Goal: Transaction & Acquisition: Purchase product/service

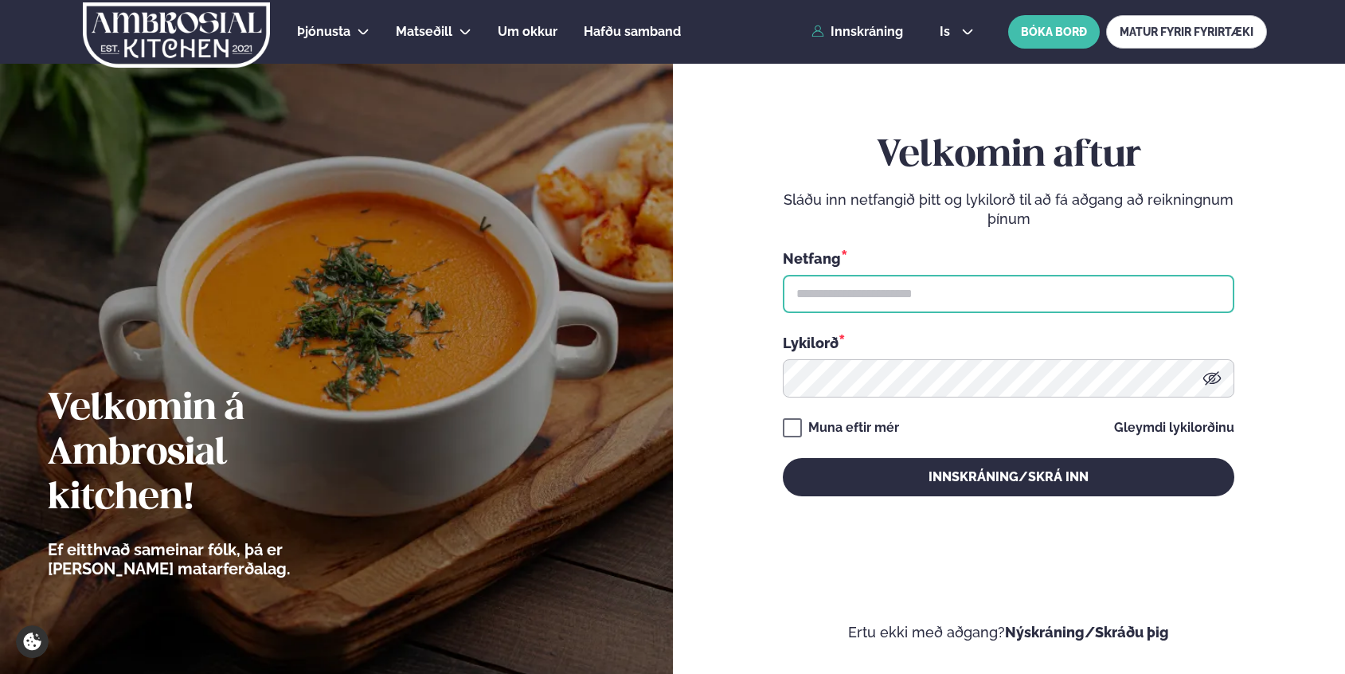
click at [854, 289] on input "text" at bounding box center [1008, 294] width 451 height 38
type input "**********"
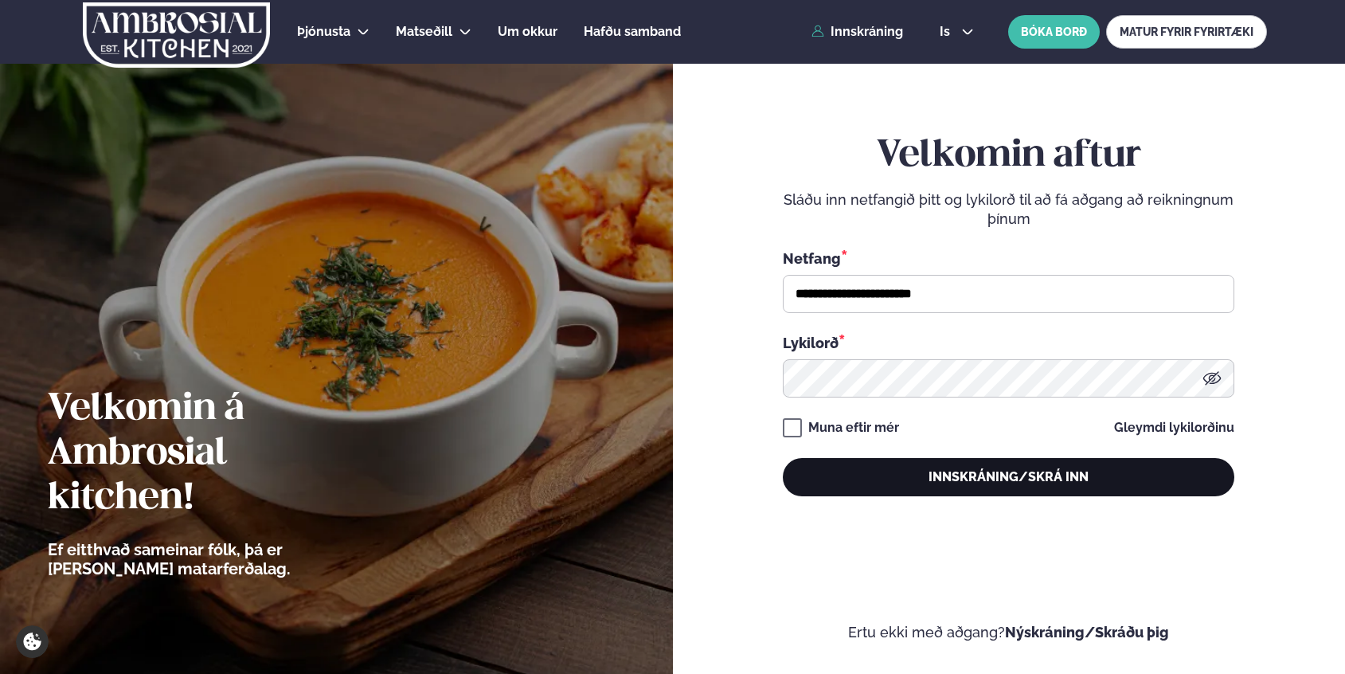
click at [1031, 482] on button "Innskráning/Skrá inn" at bounding box center [1008, 477] width 451 height 38
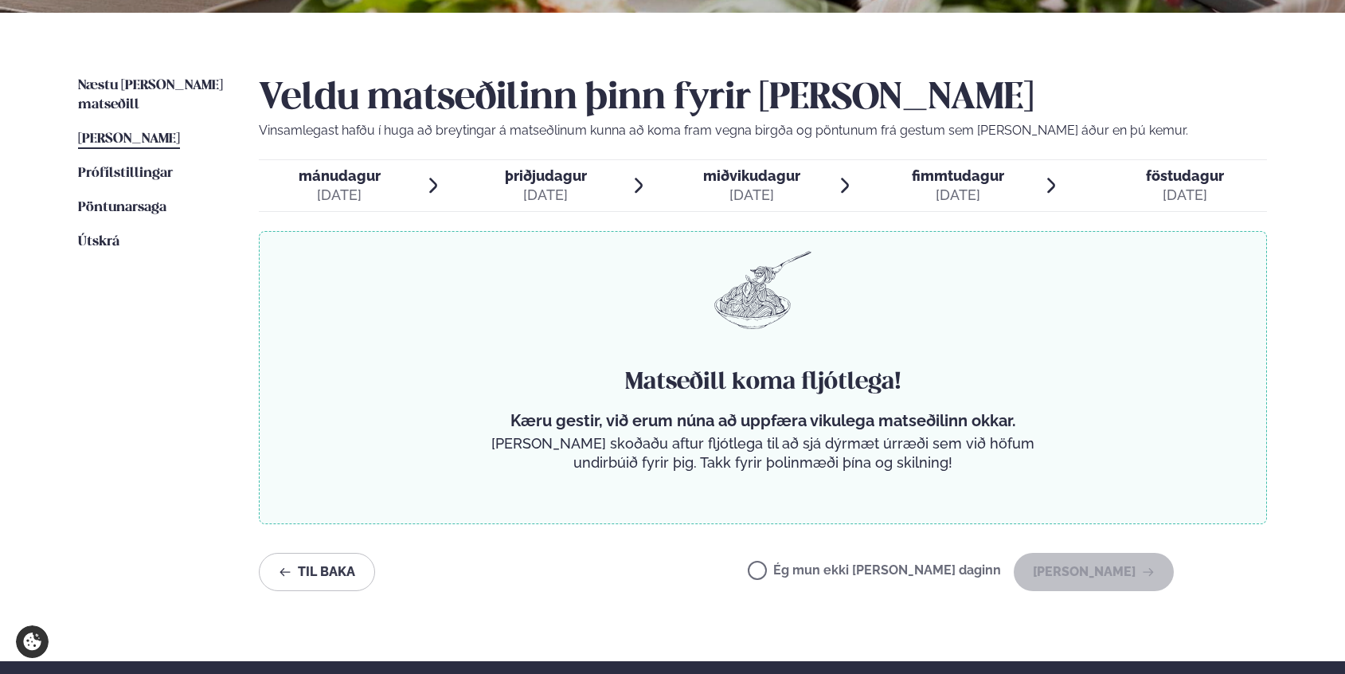
scroll to position [341, 0]
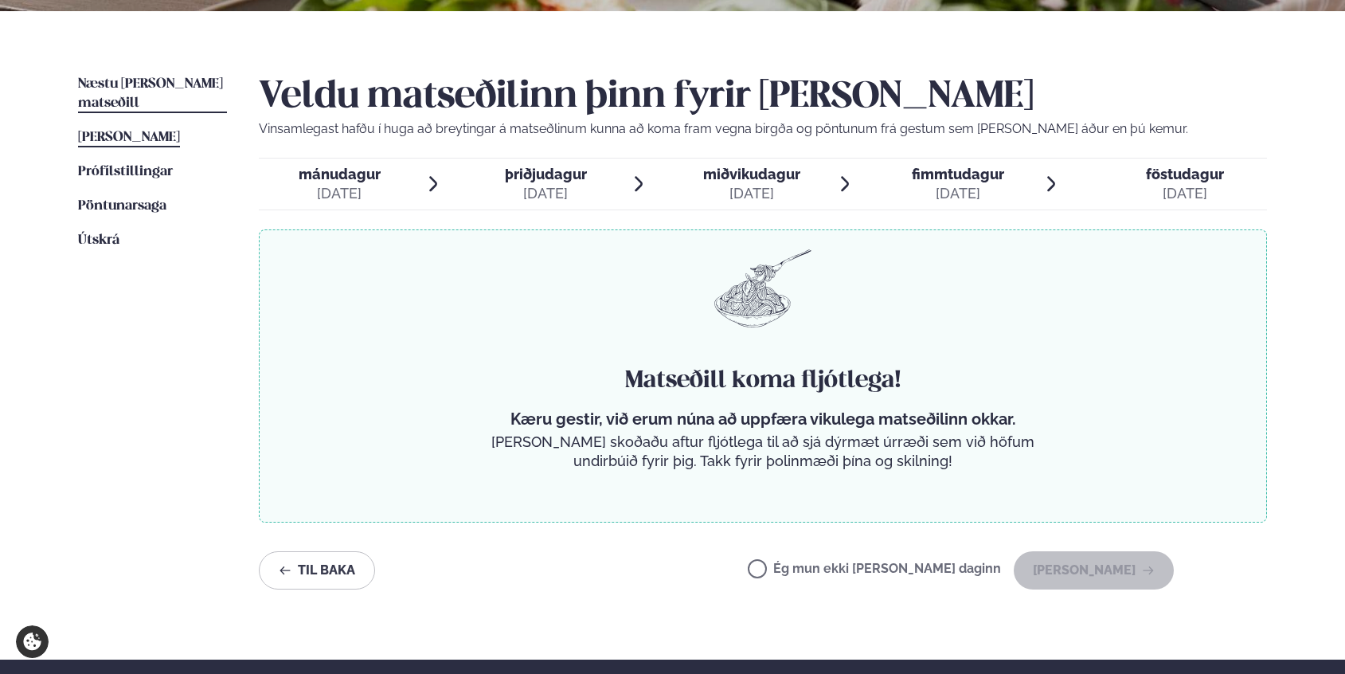
click at [127, 85] on span "Næstu [PERSON_NAME] matseðill" at bounding box center [150, 93] width 145 height 33
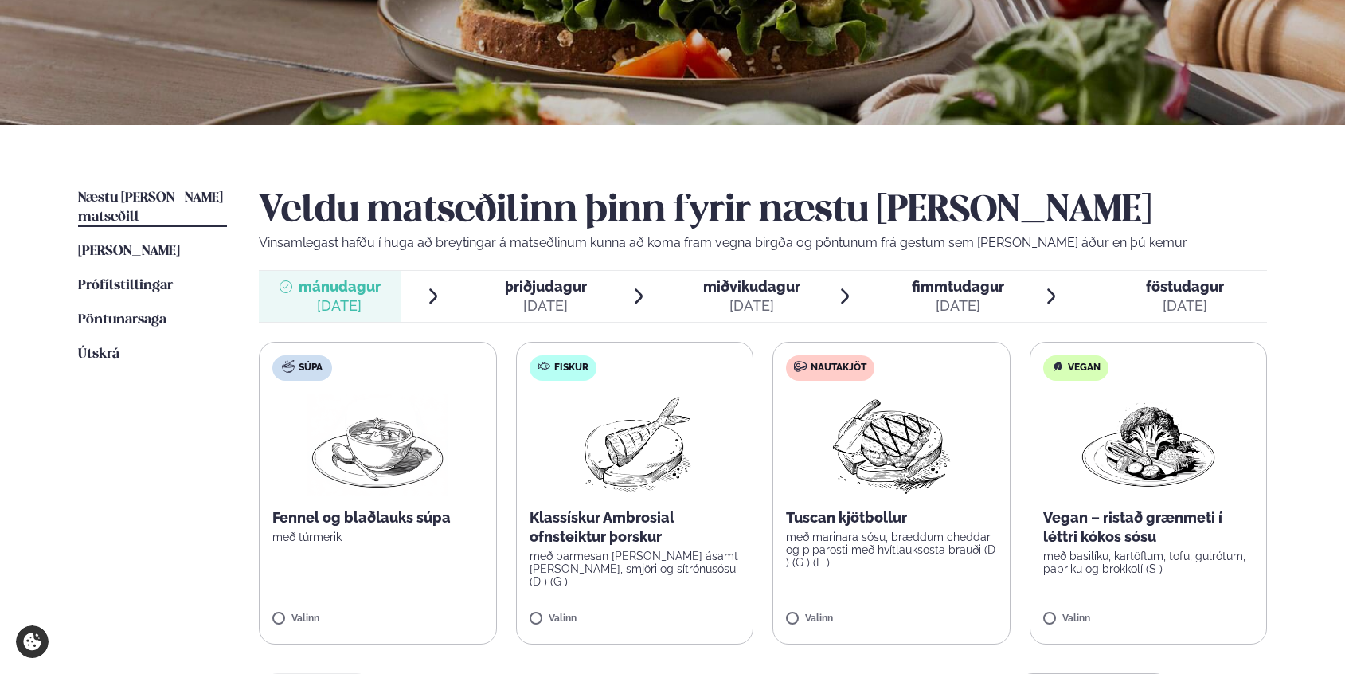
scroll to position [229, 0]
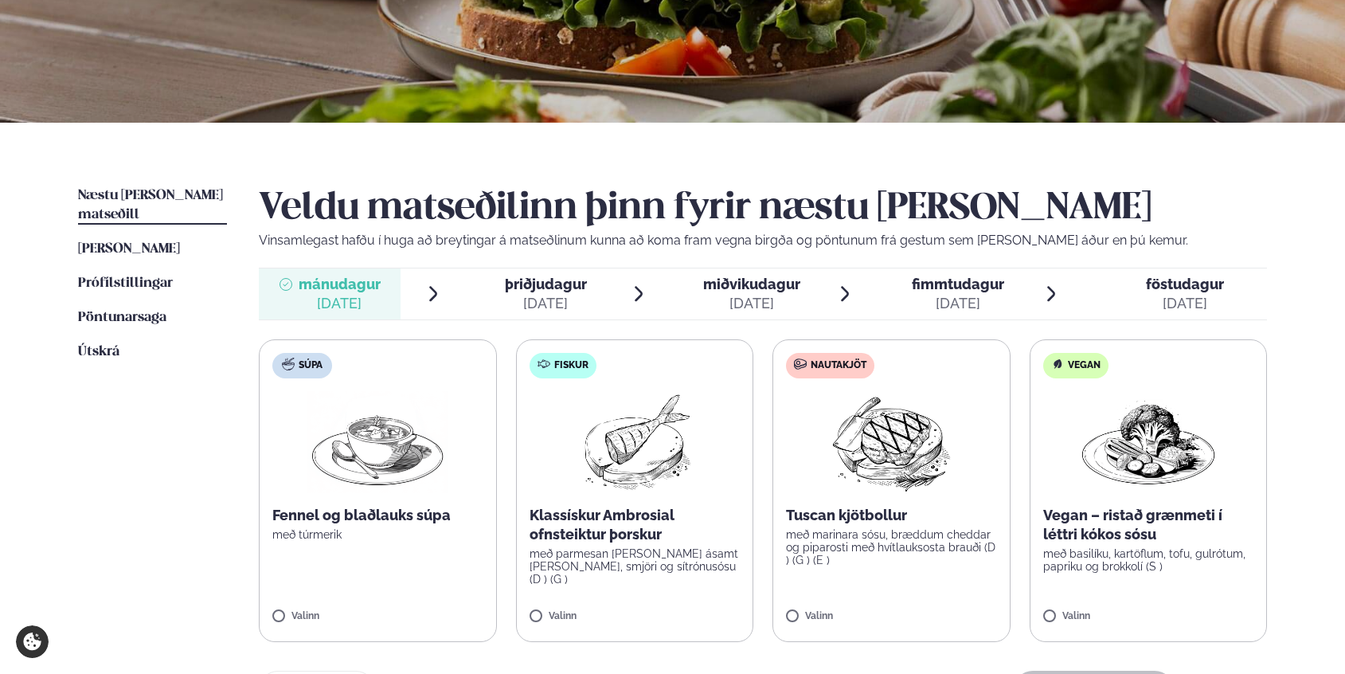
click at [875, 543] on p "með marinara sósu, bræddum cheddar og piparosti með hvítlauksosta brauði (D ) (…" at bounding box center [891, 547] width 211 height 38
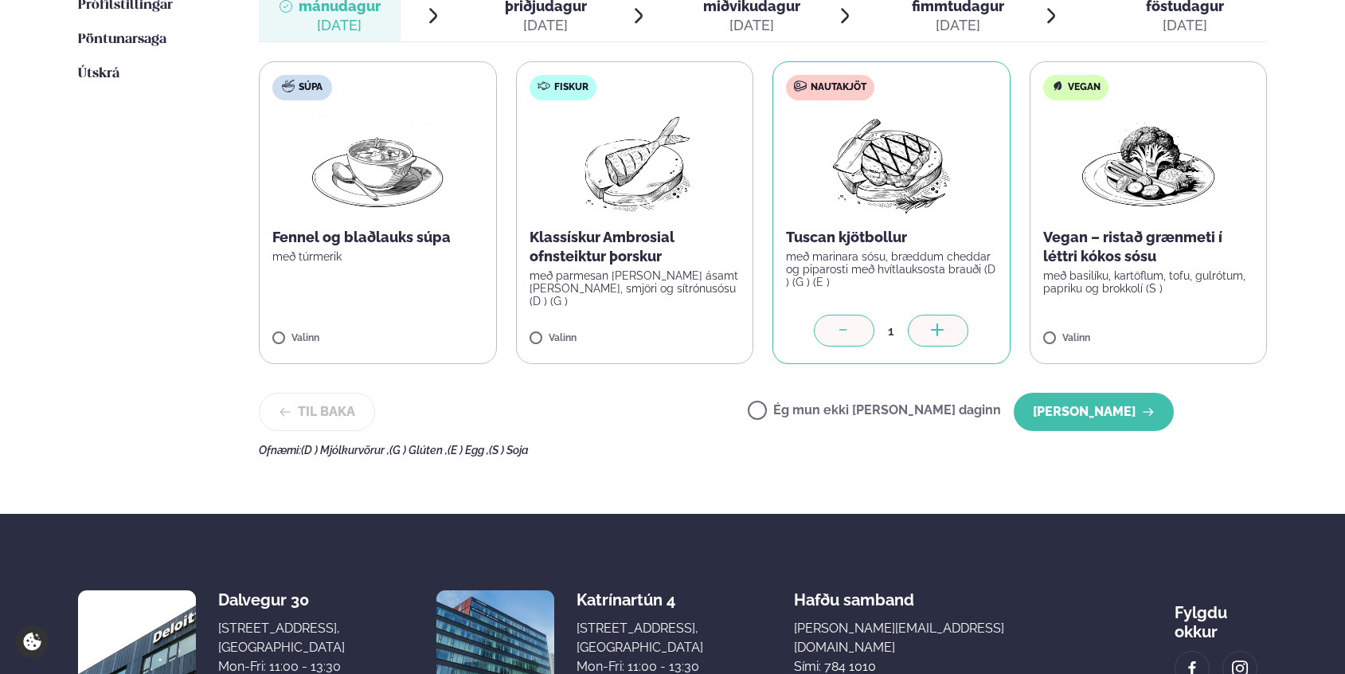
scroll to position [557, 0]
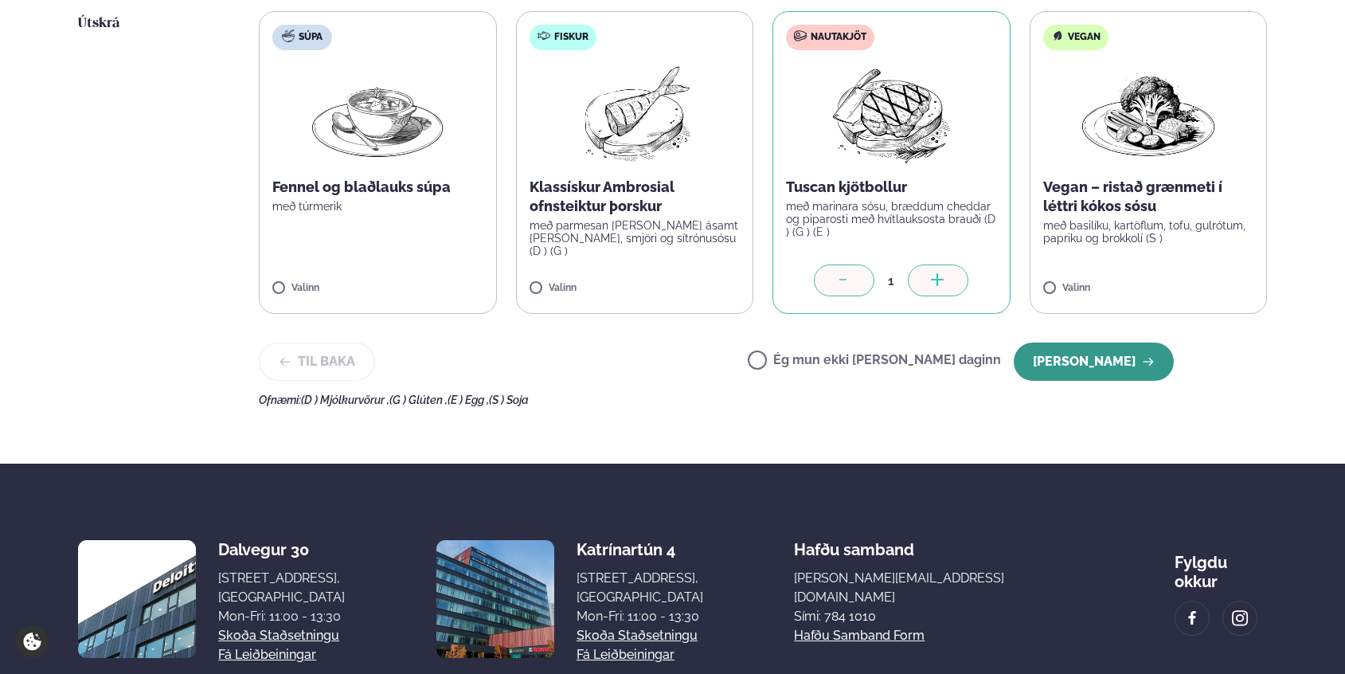
click at [1079, 366] on button "[PERSON_NAME]" at bounding box center [1094, 361] width 160 height 38
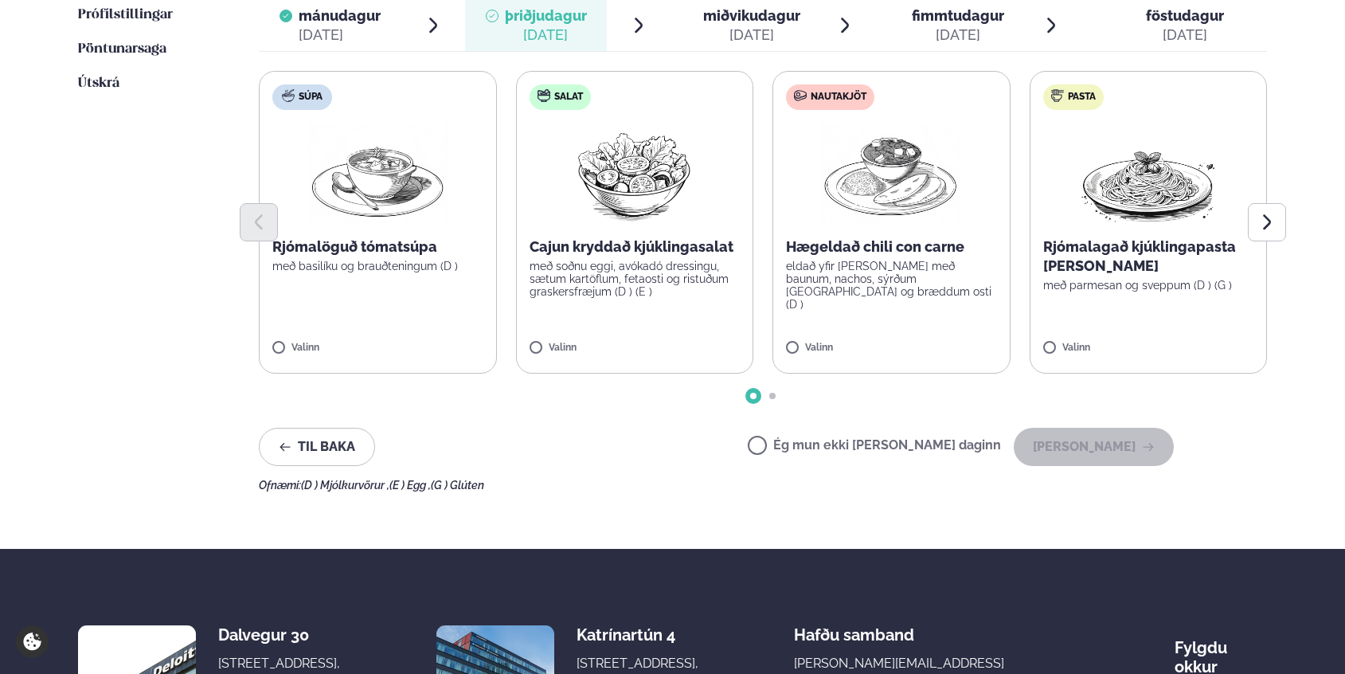
scroll to position [494, 0]
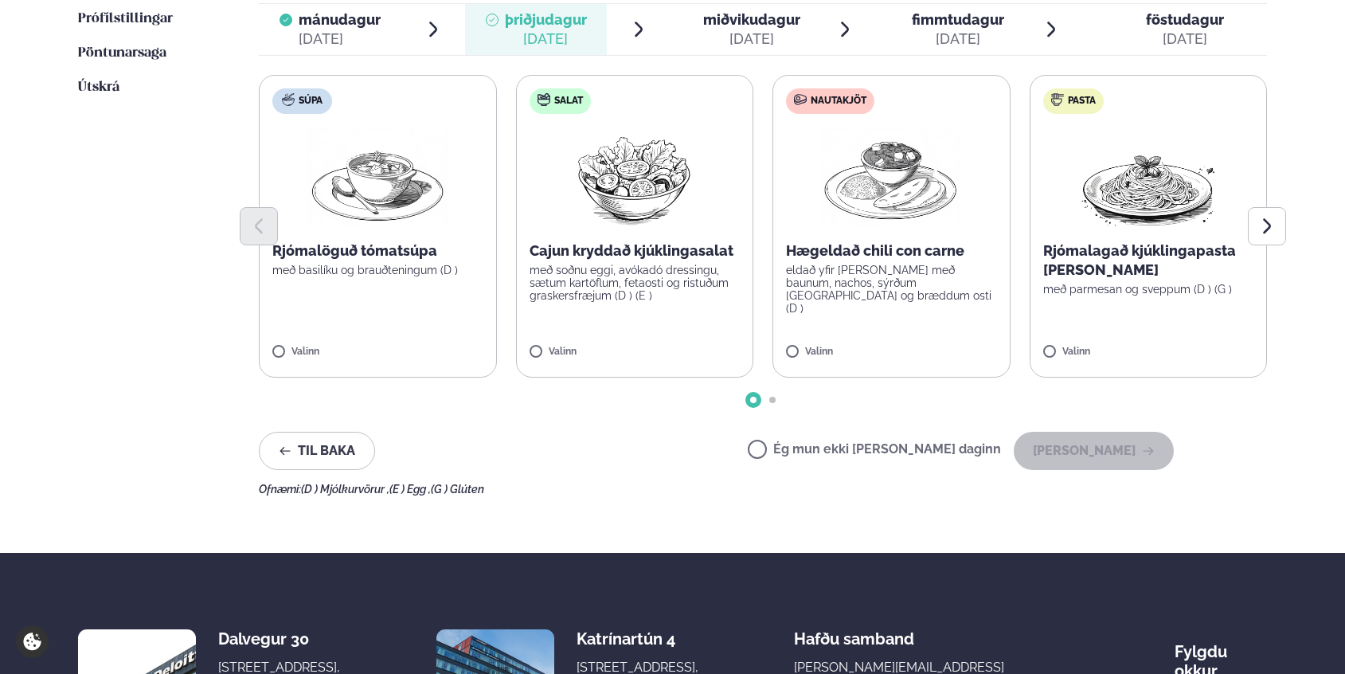
click at [859, 241] on div at bounding box center [763, 226] width 1008 height 38
click at [884, 277] on p "eldað yfir [PERSON_NAME] með baunum, nachos, sýrðum [GEOGRAPHIC_DATA] og bræddu…" at bounding box center [891, 289] width 211 height 51
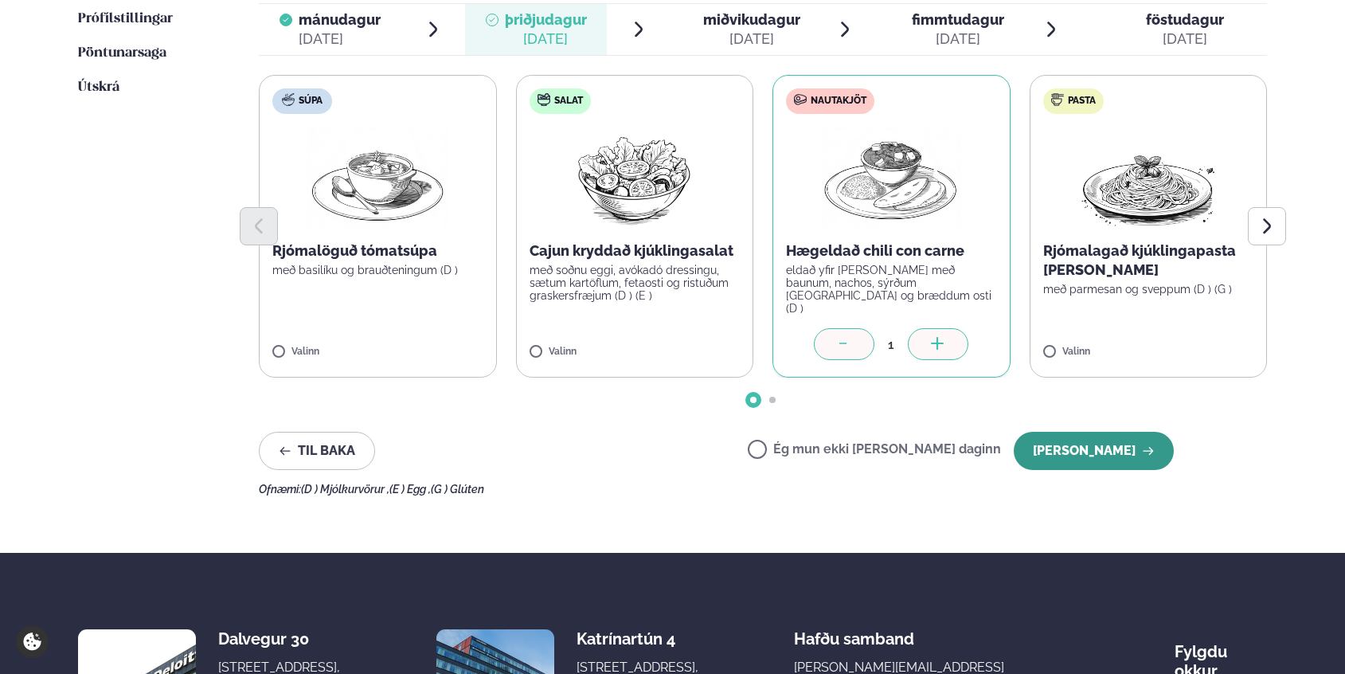
click at [1069, 451] on button "[PERSON_NAME]" at bounding box center [1094, 451] width 160 height 38
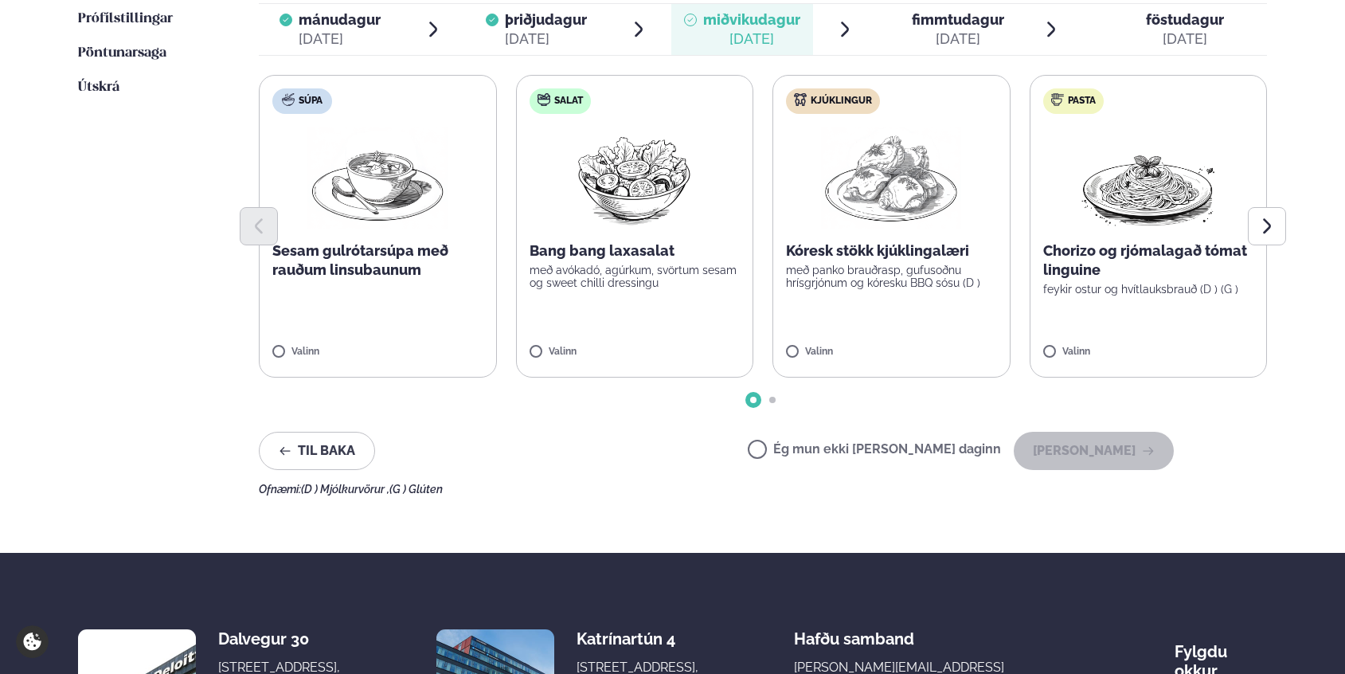
click at [832, 287] on p "með panko brauðrasp, gufusoðnu hrísgrjónum og kóresku BBQ sósu (D )" at bounding box center [891, 276] width 211 height 25
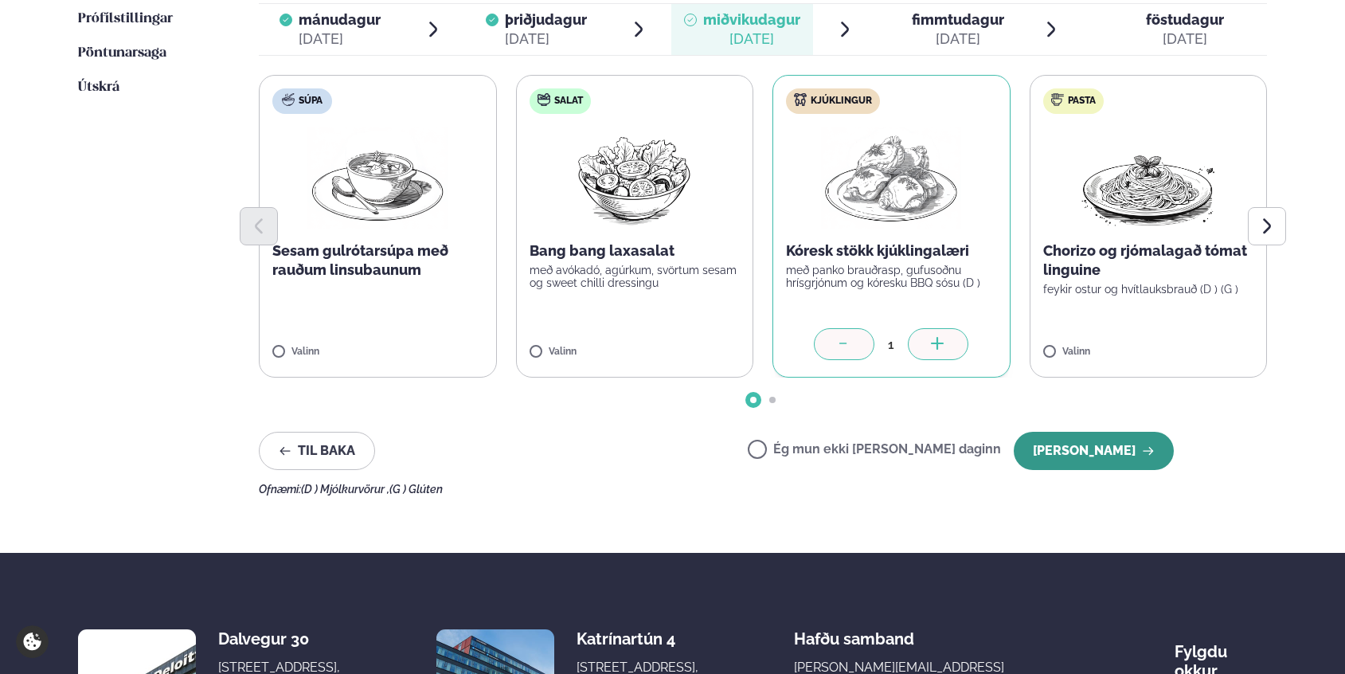
click at [1085, 454] on button "[PERSON_NAME]" at bounding box center [1094, 451] width 160 height 38
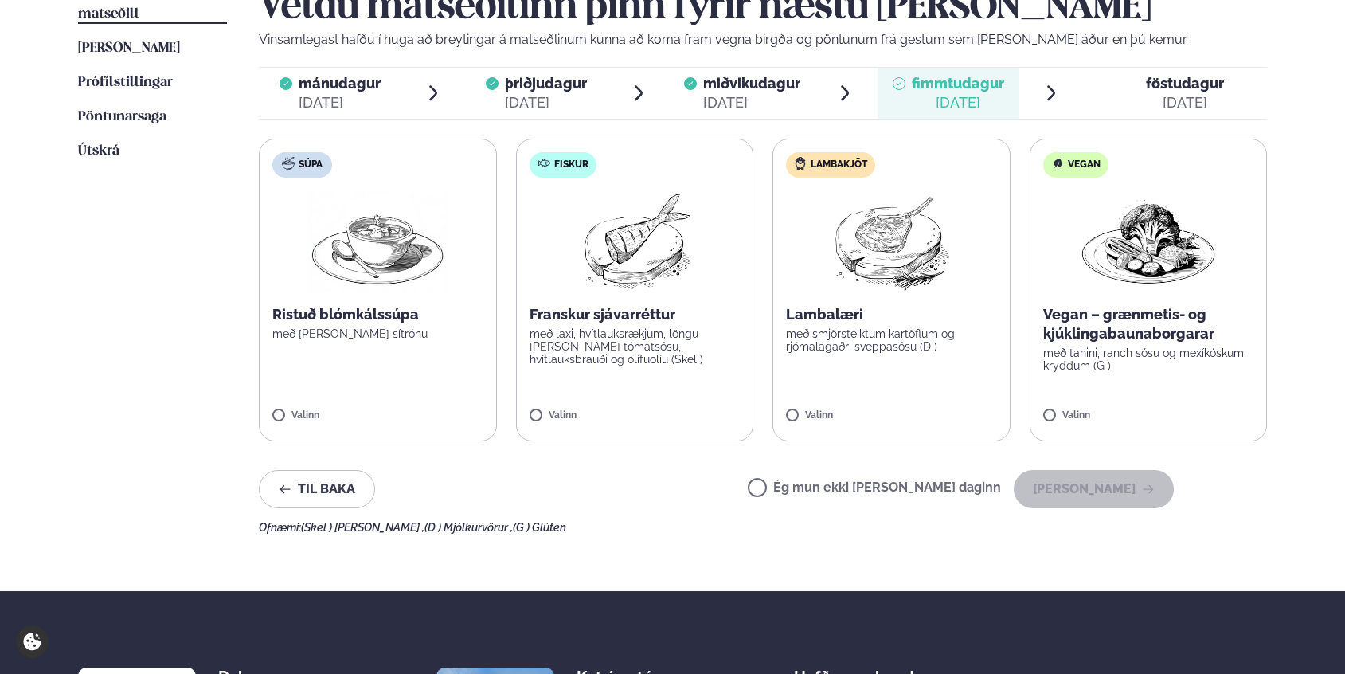
scroll to position [428, 0]
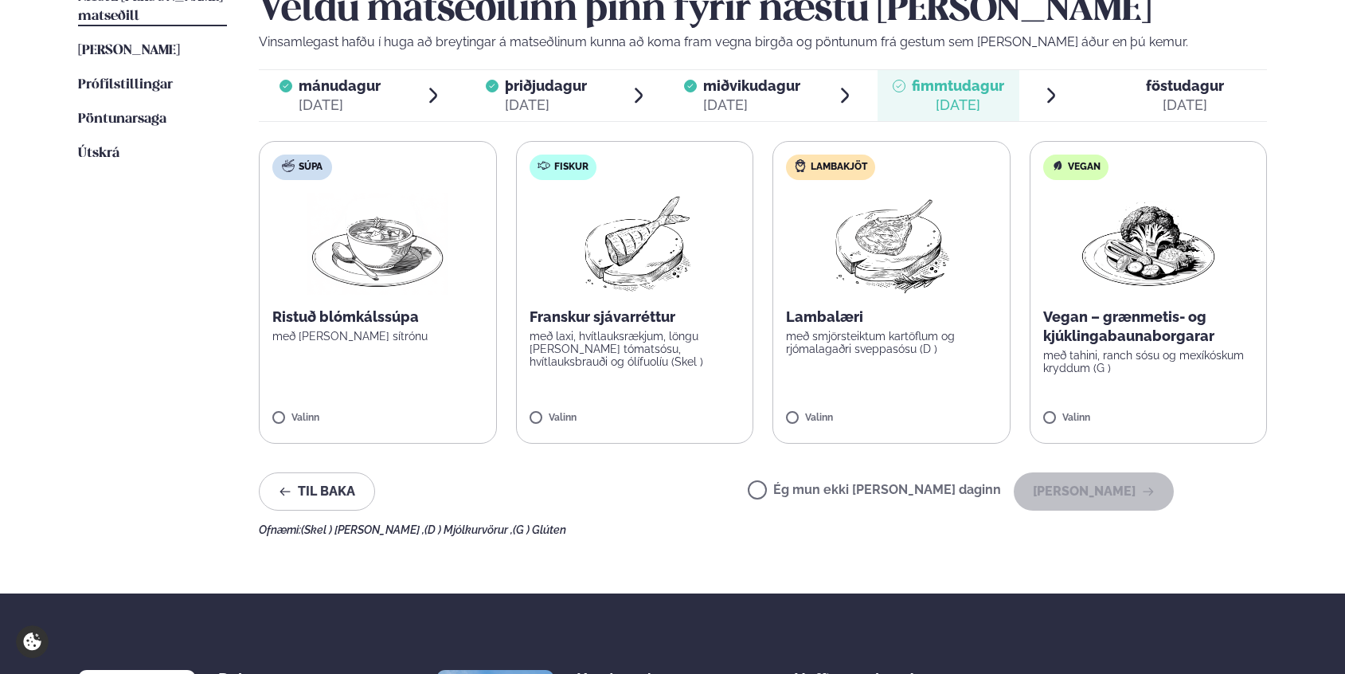
click at [894, 336] on p "með smjörsteiktum kartöflum og rjómalagaðri sveppasósu (D )" at bounding box center [891, 342] width 211 height 25
click at [878, 276] on img at bounding box center [891, 244] width 141 height 102
click at [1085, 494] on button "[PERSON_NAME]" at bounding box center [1094, 491] width 160 height 38
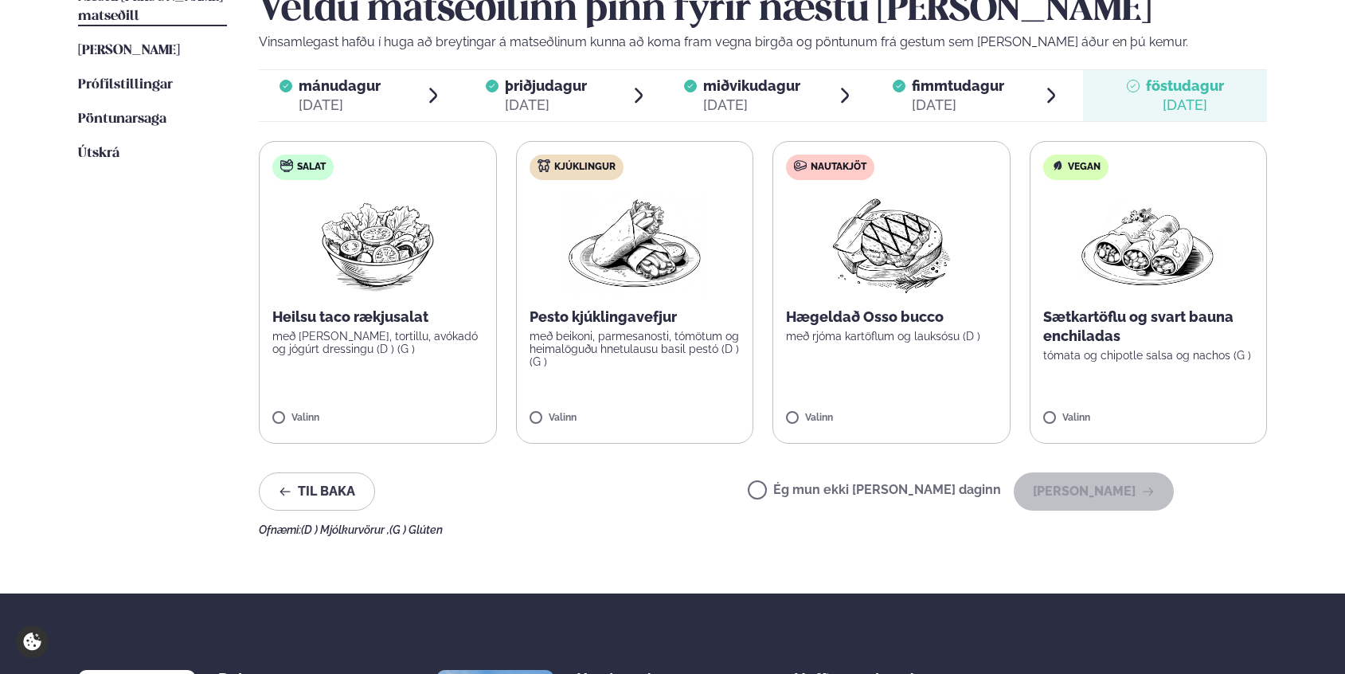
click at [866, 316] on p "Hægeldað Osso bucco" at bounding box center [891, 316] width 211 height 19
click at [1074, 505] on button "[PERSON_NAME]" at bounding box center [1094, 491] width 160 height 38
